Goal: Task Accomplishment & Management: Use online tool/utility

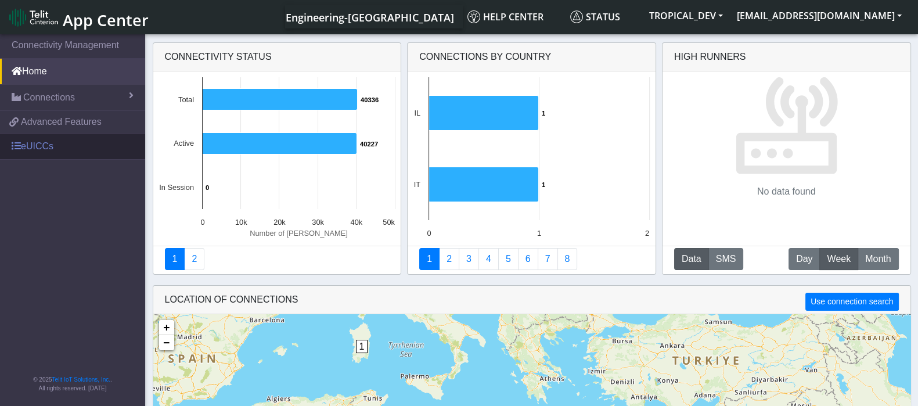
click at [40, 146] on link "eUICCs" at bounding box center [72, 147] width 145 height 26
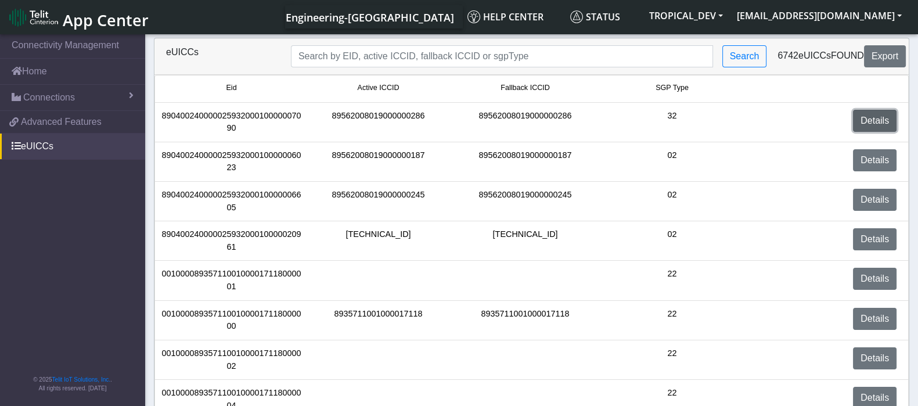
click at [877, 123] on link "Details" at bounding box center [875, 121] width 44 height 22
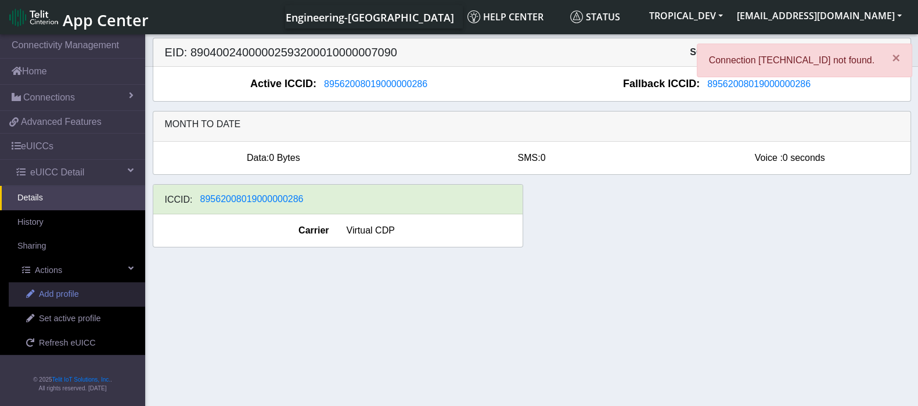
click at [55, 293] on span "Add profile" at bounding box center [59, 294] width 40 height 13
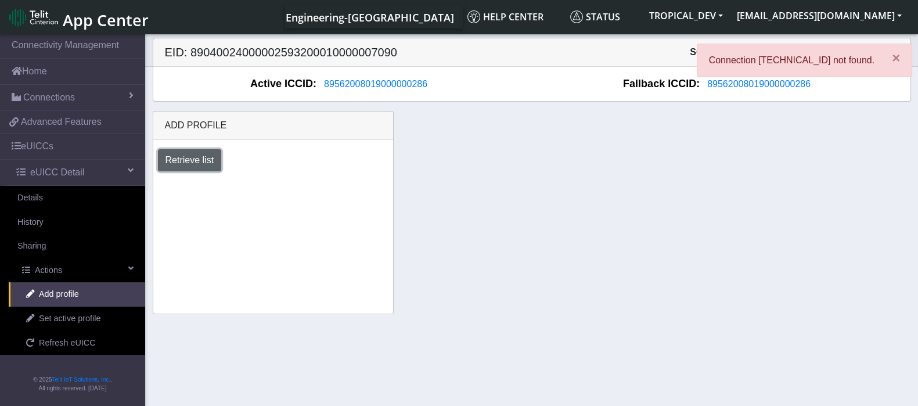
click at [207, 161] on button "Retrieve list" at bounding box center [190, 160] width 64 height 22
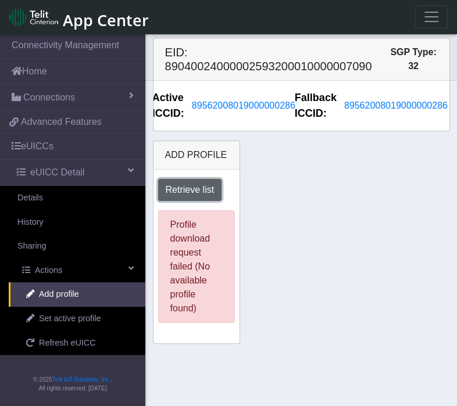
click at [181, 187] on button "Retrieve list" at bounding box center [190, 190] width 64 height 22
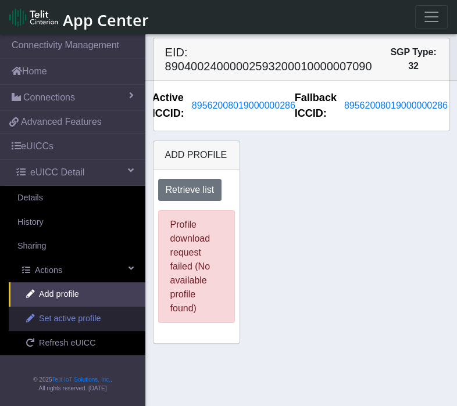
click at [66, 320] on span "Set active profile" at bounding box center [70, 319] width 62 height 13
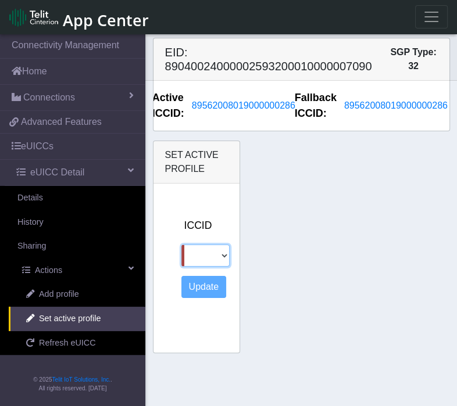
click at [212, 260] on select "[TECHNICAL_ID]" at bounding box center [205, 256] width 48 height 22
select select "[TECHNICAL_ID]"
click at [181, 245] on select "[TECHNICAL_ID]" at bounding box center [205, 256] width 48 height 22
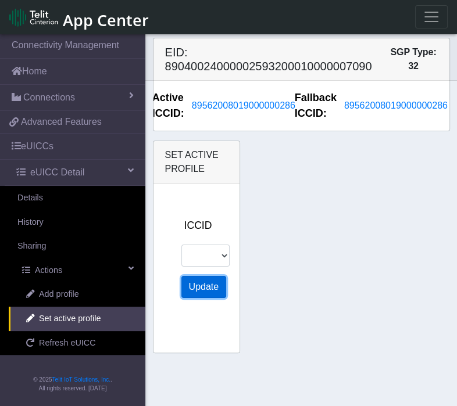
click at [194, 286] on button "Update" at bounding box center [203, 287] width 45 height 22
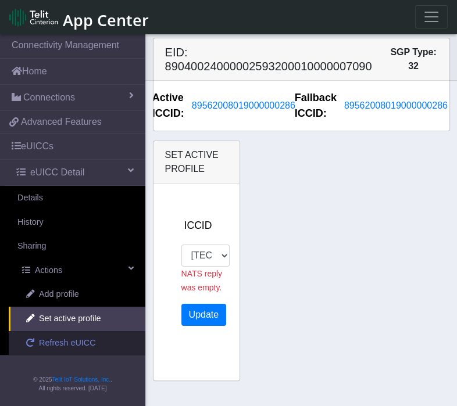
click at [73, 340] on span "Refresh eUICC" at bounding box center [67, 343] width 57 height 13
